Goal: Transaction & Acquisition: Purchase product/service

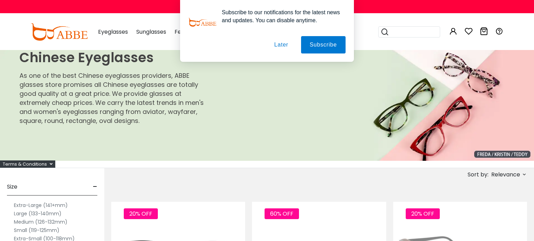
click at [427, 214] on span "20% OFF" at bounding box center [423, 214] width 34 height 11
click at [419, 216] on span "20% OFF" at bounding box center [423, 214] width 34 height 11
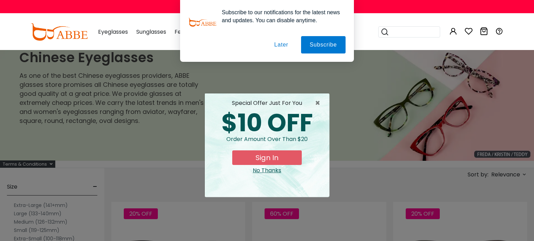
click at [356, 165] on div "× special offer just for you $10 OFF Order amount over than $20 Sign In No Than…" at bounding box center [267, 120] width 534 height 241
click at [316, 105] on span "×" at bounding box center [319, 103] width 9 height 8
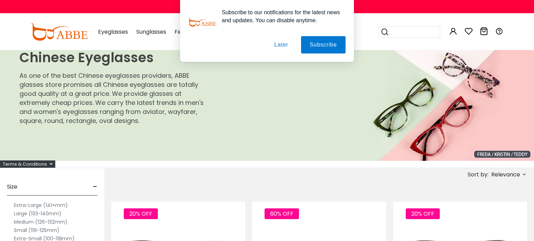
click at [0, 0] on button "Later" at bounding box center [0, 0] width 0 height 0
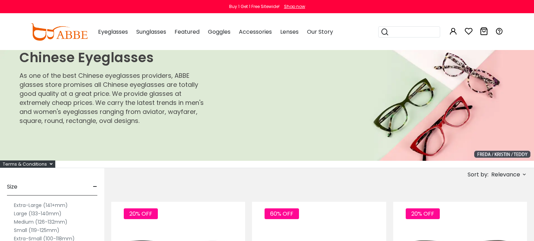
click at [297, 112] on img at bounding box center [267, 105] width 534 height 111
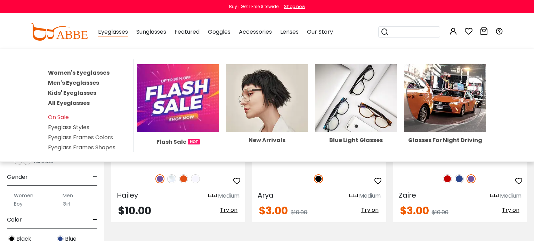
scroll to position [2674, 0]
click at [277, 132] on img at bounding box center [267, 98] width 82 height 68
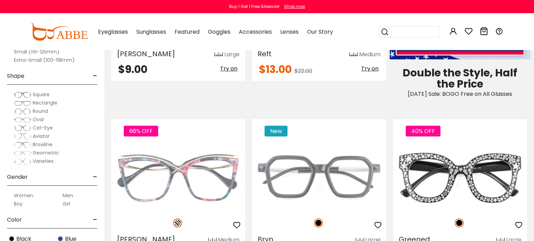
scroll to position [492, 0]
